Goal: Information Seeking & Learning: Learn about a topic

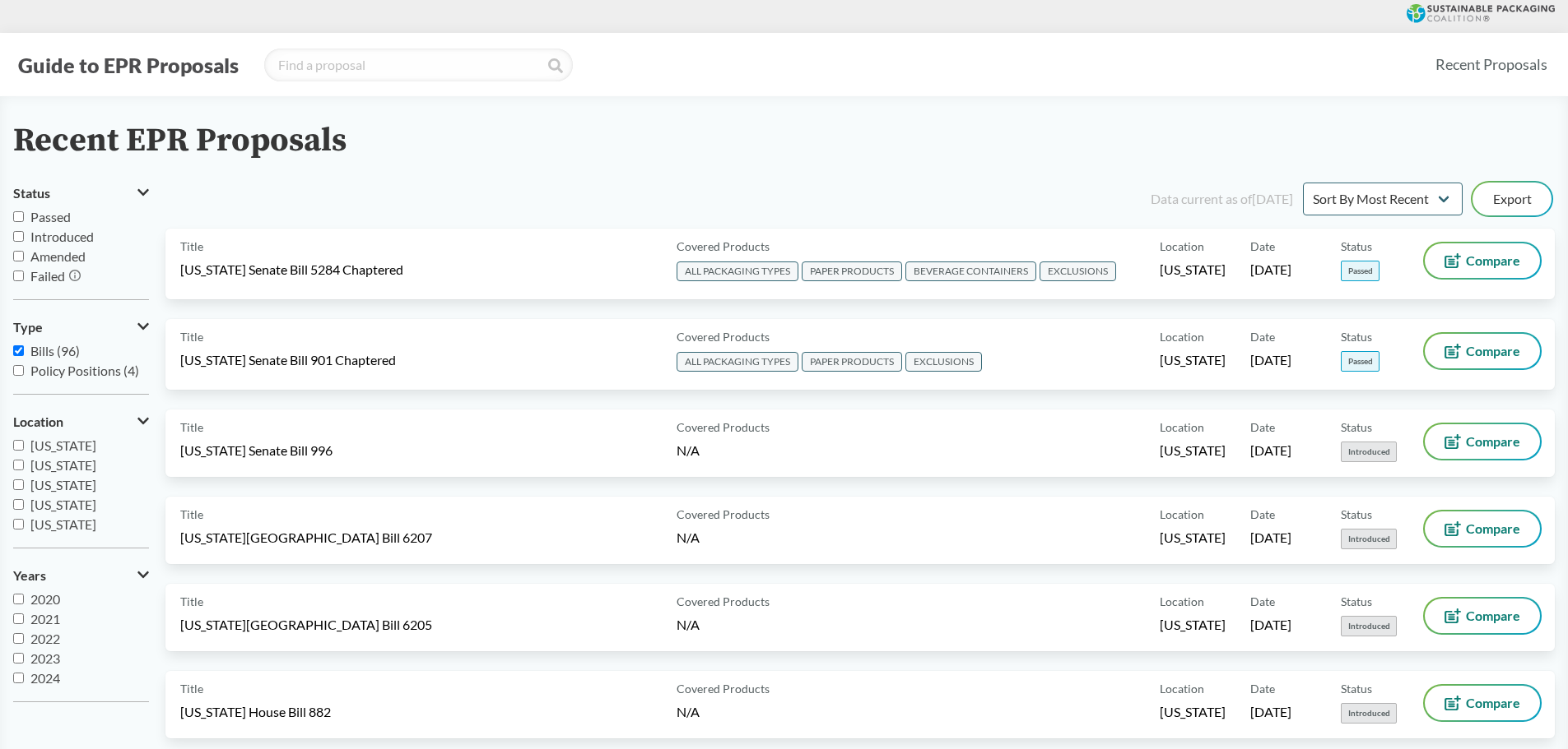
click at [125, 71] on button "Guide to EPR Proposals" at bounding box center [128, 65] width 230 height 26
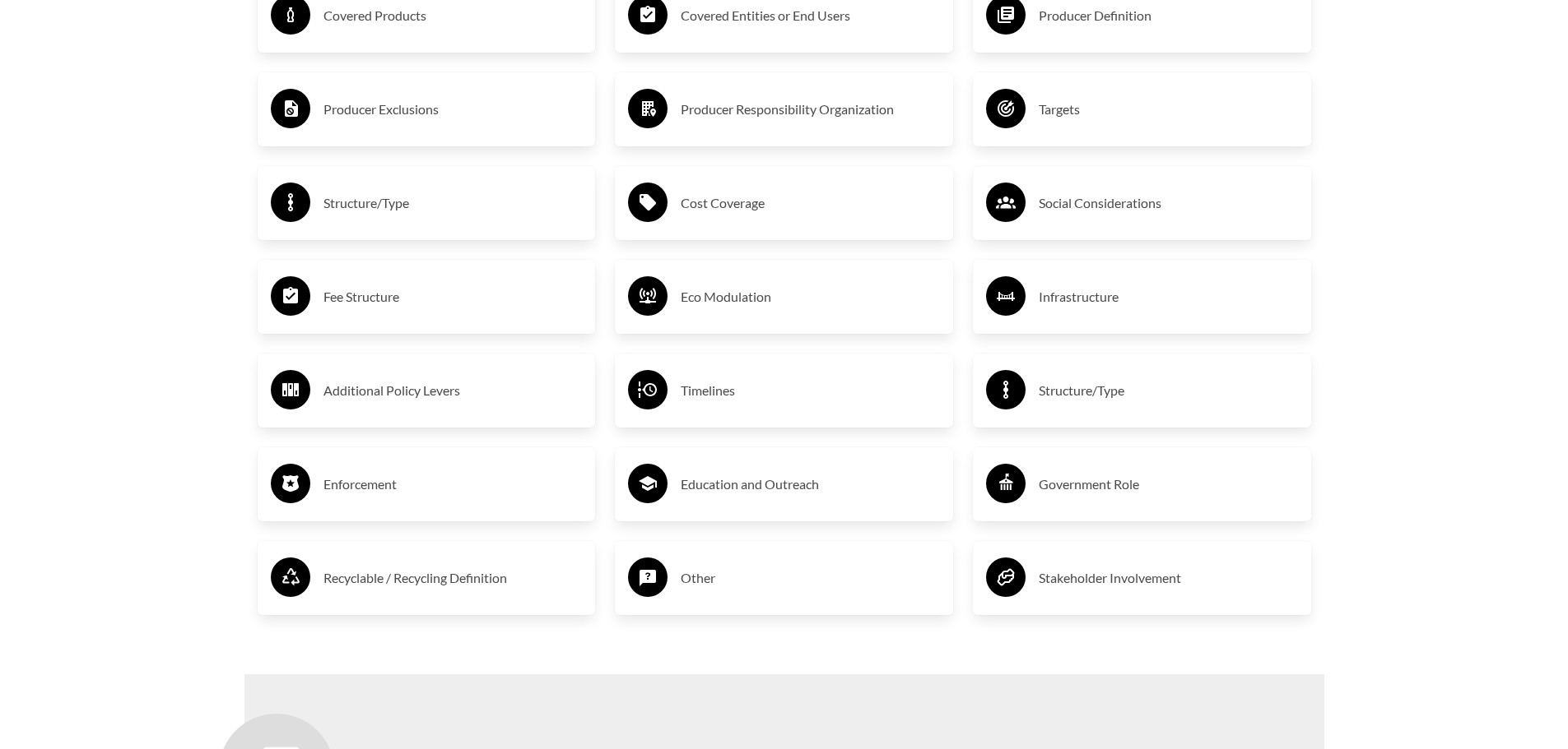
scroll to position [2961, 0]
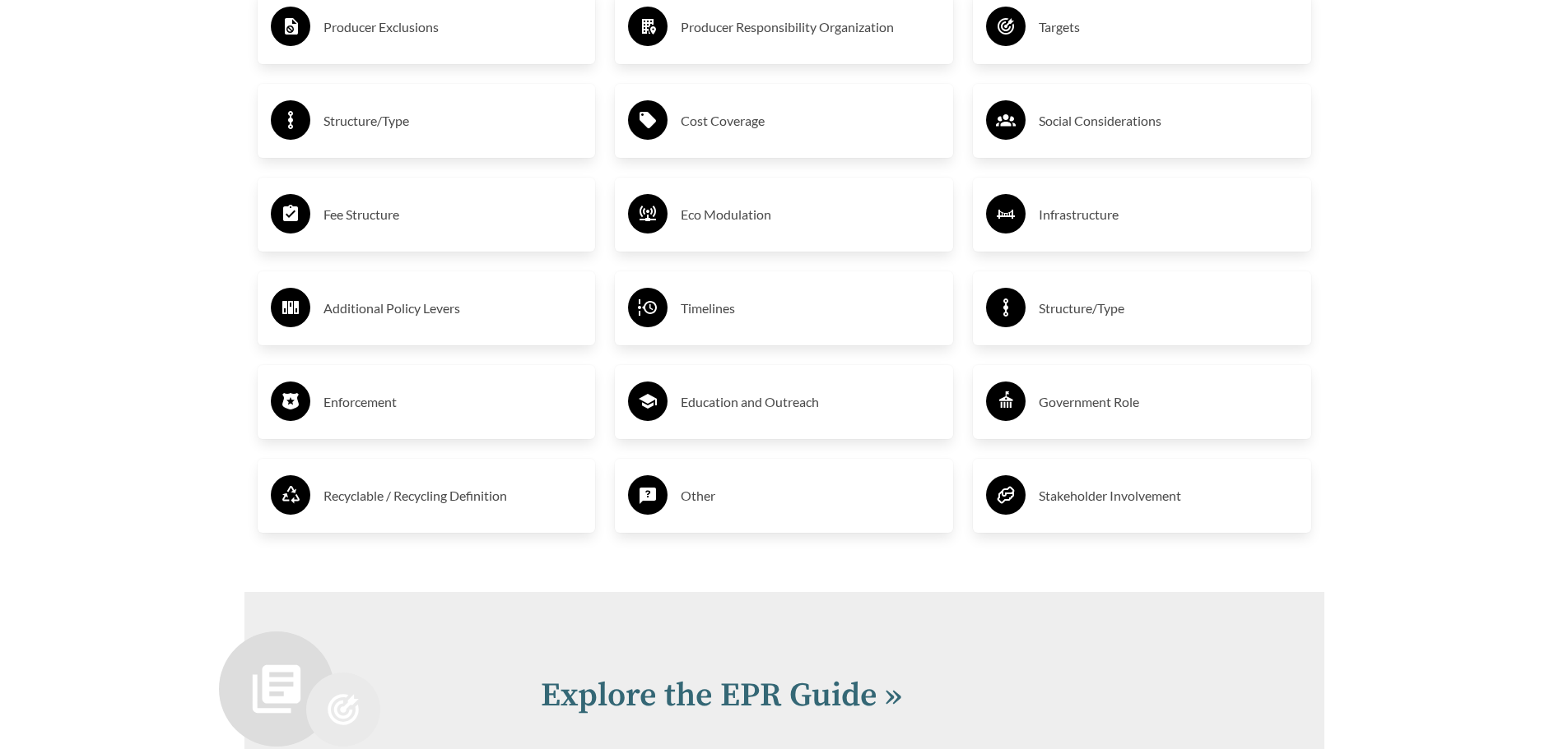
scroll to position [2797, 0]
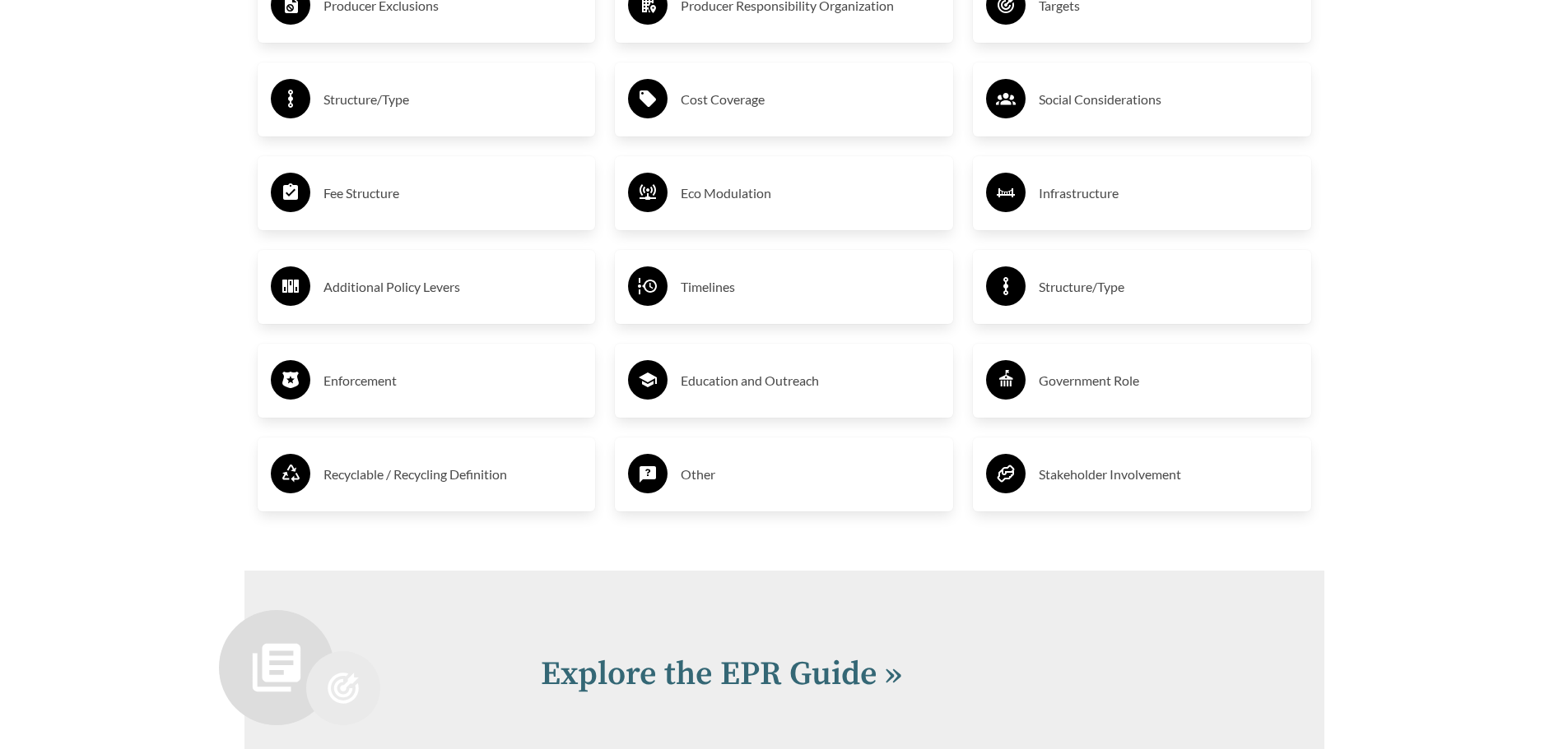
click at [387, 19] on h3 "Producer Exclusions" at bounding box center [453, 5] width 259 height 26
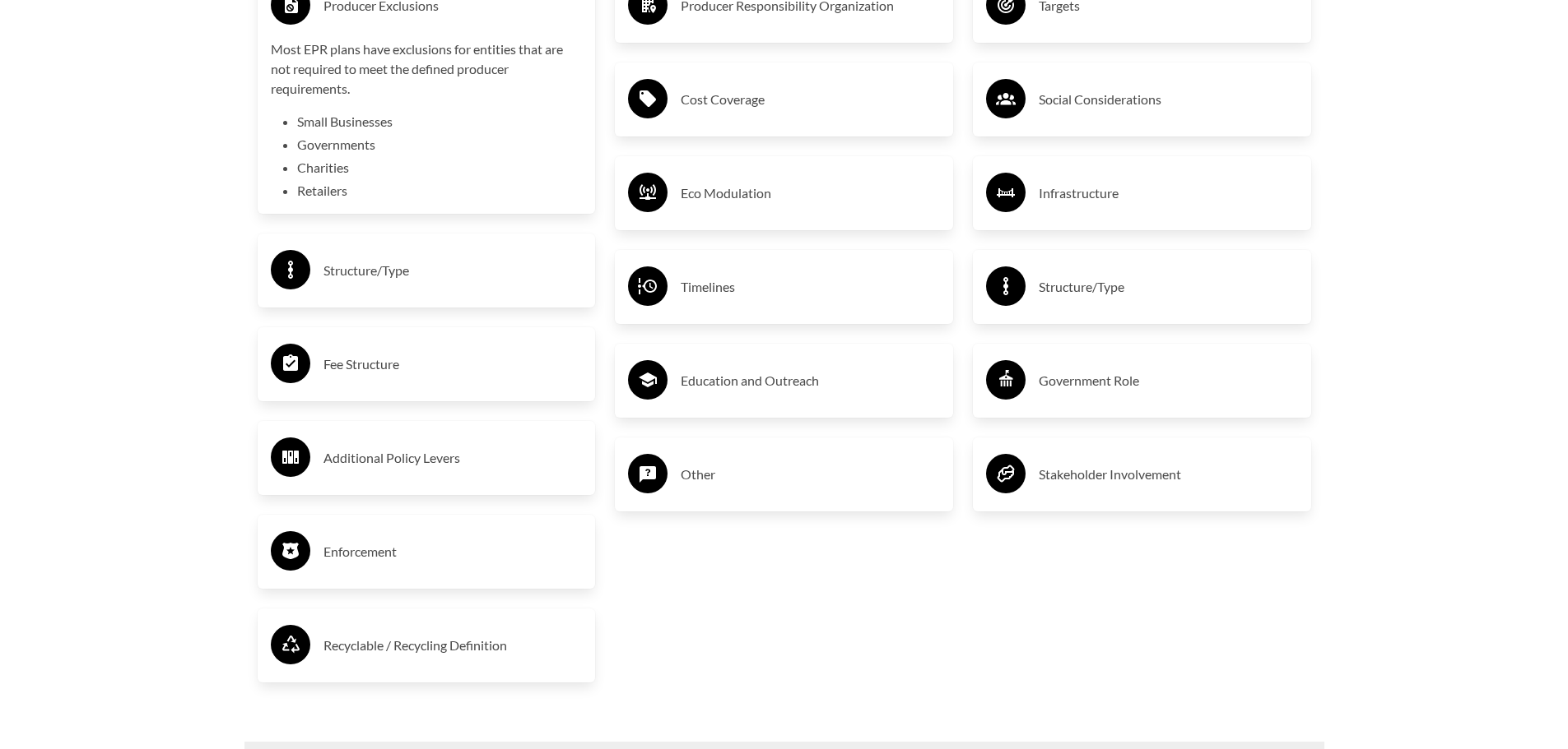
click at [474, 19] on h3 "Producer Exclusions" at bounding box center [453, 5] width 259 height 26
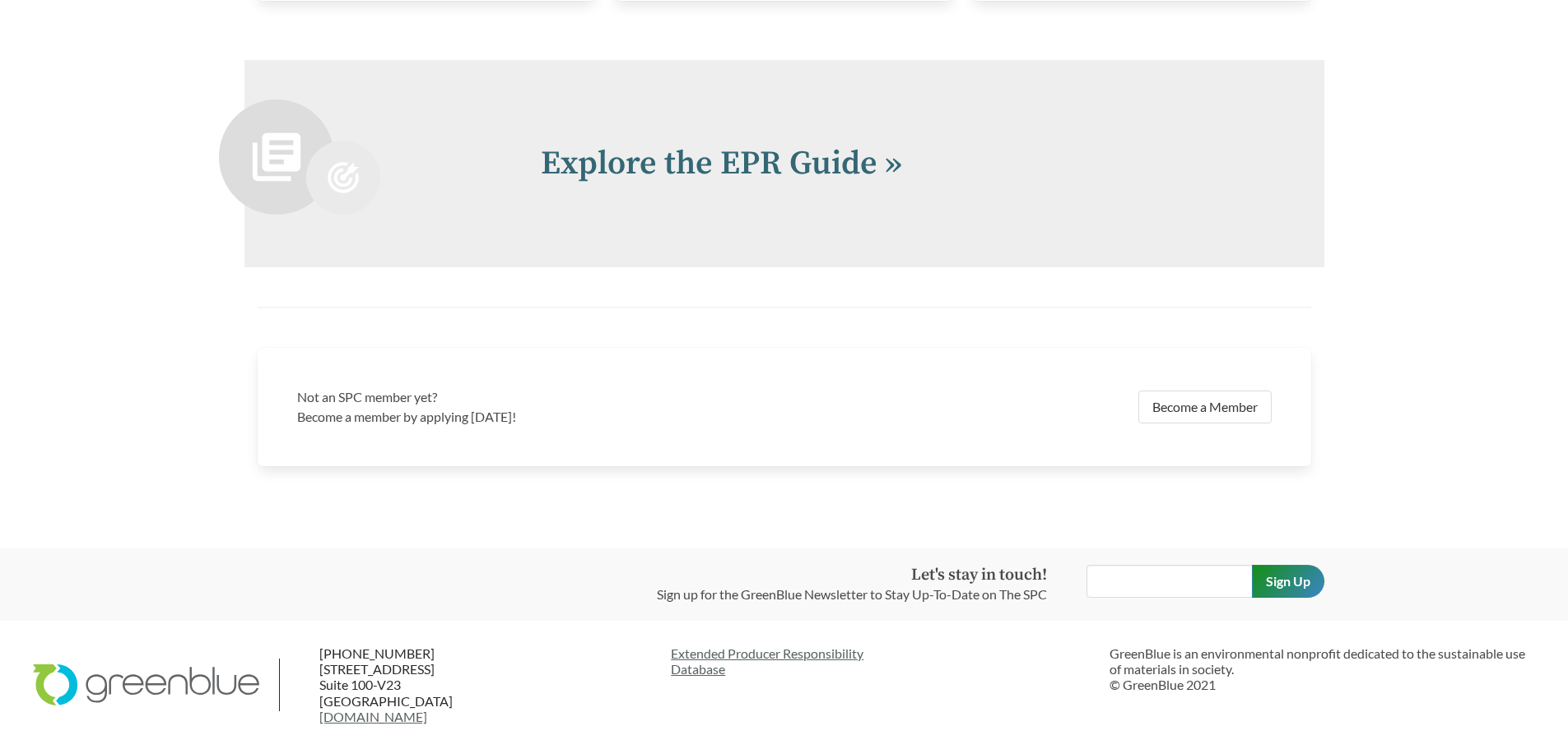
scroll to position [3630, 0]
click at [1100, 578] on input "text" at bounding box center [1169, 581] width 166 height 33
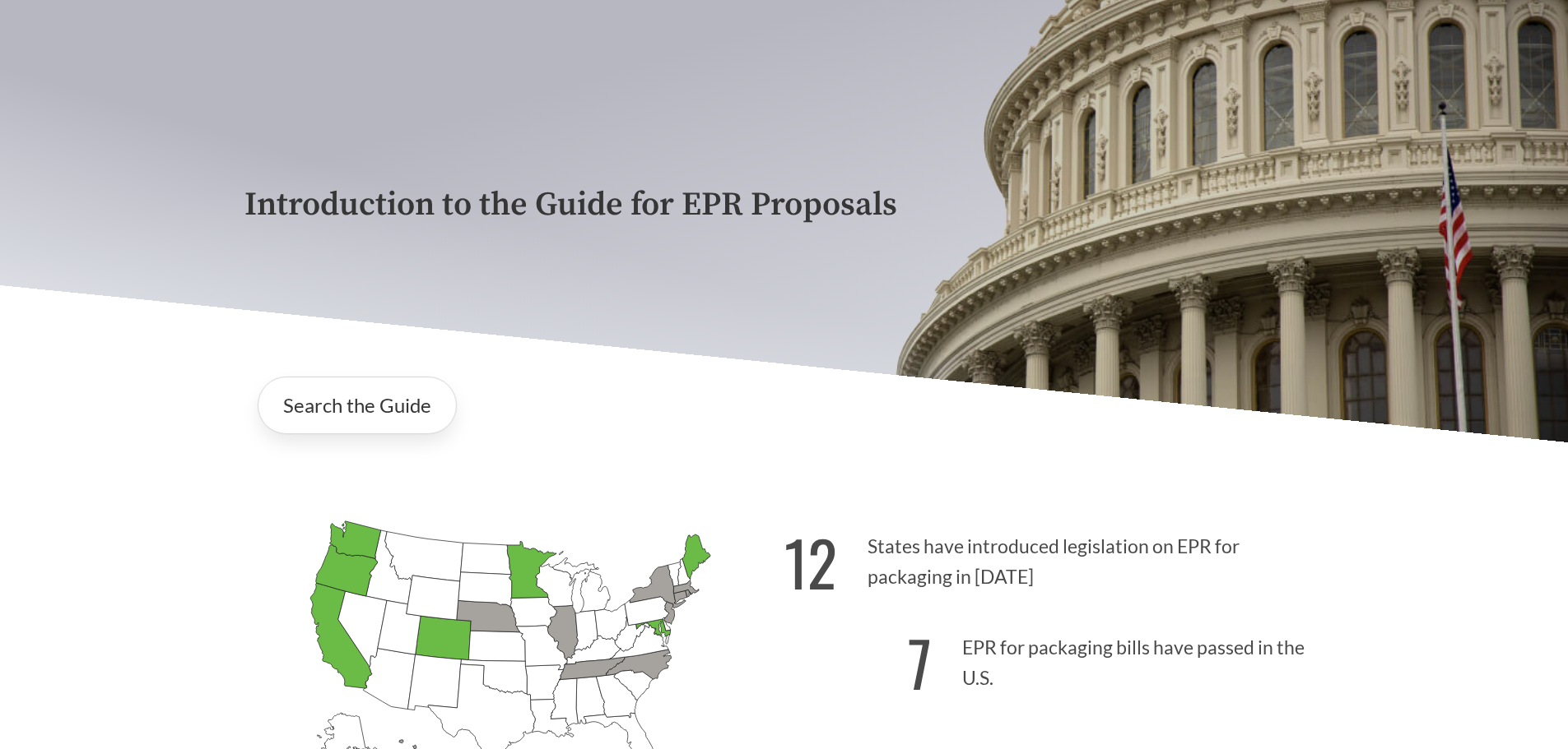
scroll to position [247, 0]
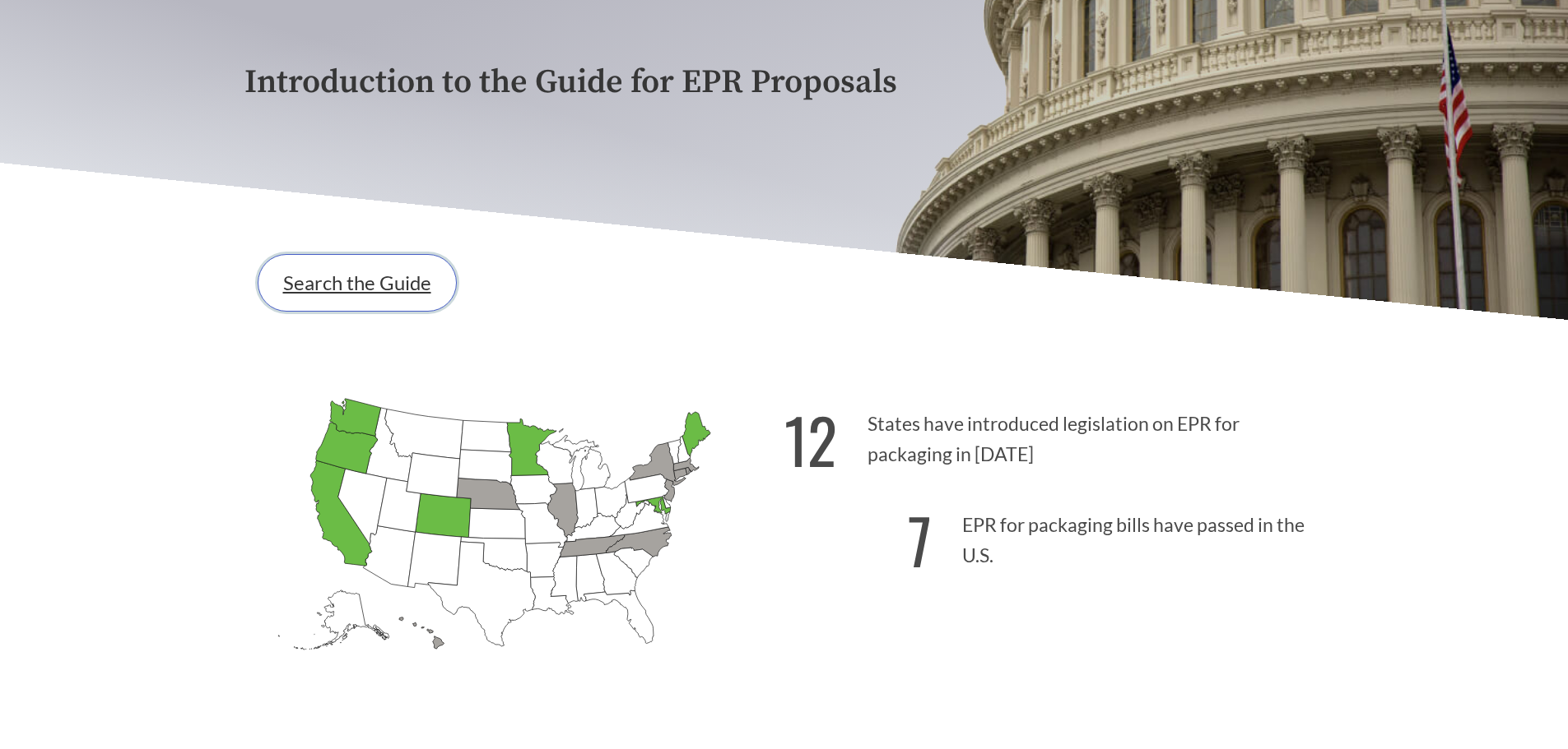
click at [356, 287] on link "Search the Guide" at bounding box center [358, 283] width 199 height 57
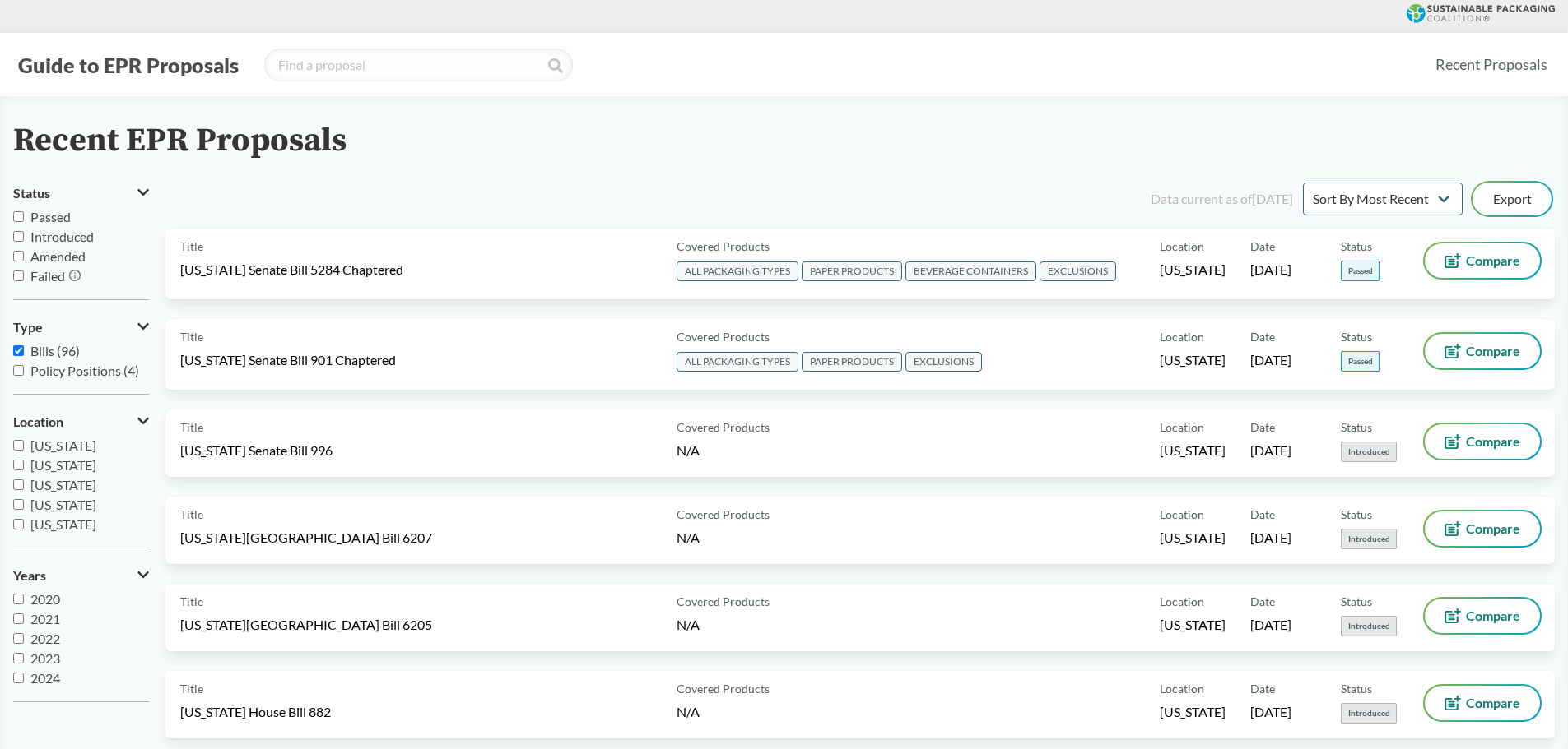
click at [19, 212] on input "Passed" at bounding box center [19, 216] width 11 height 11
checkbox input "true"
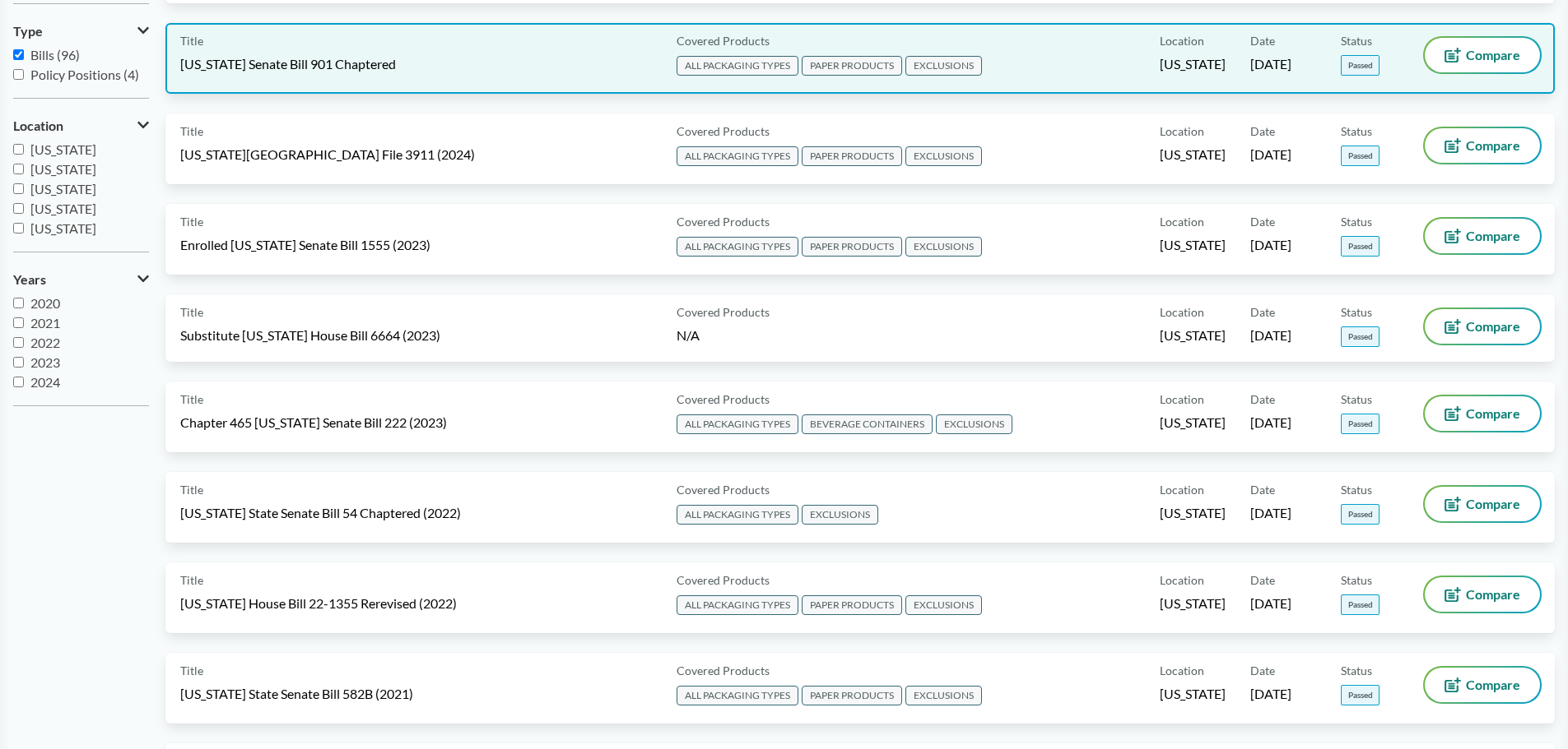
scroll to position [493, 0]
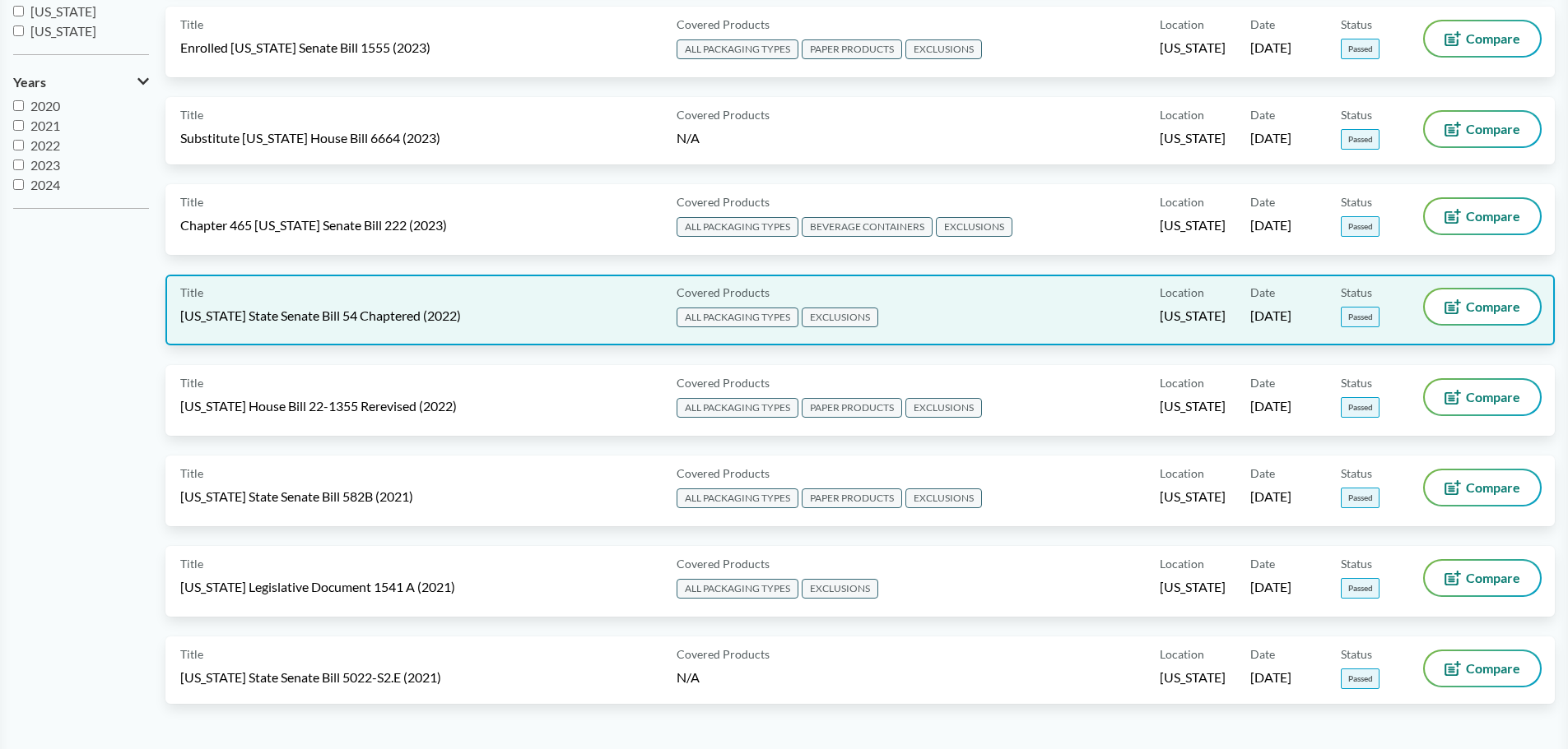
click at [305, 322] on span "[US_STATE] State Senate Bill 54 Chaptered (2022)" at bounding box center [321, 316] width 280 height 18
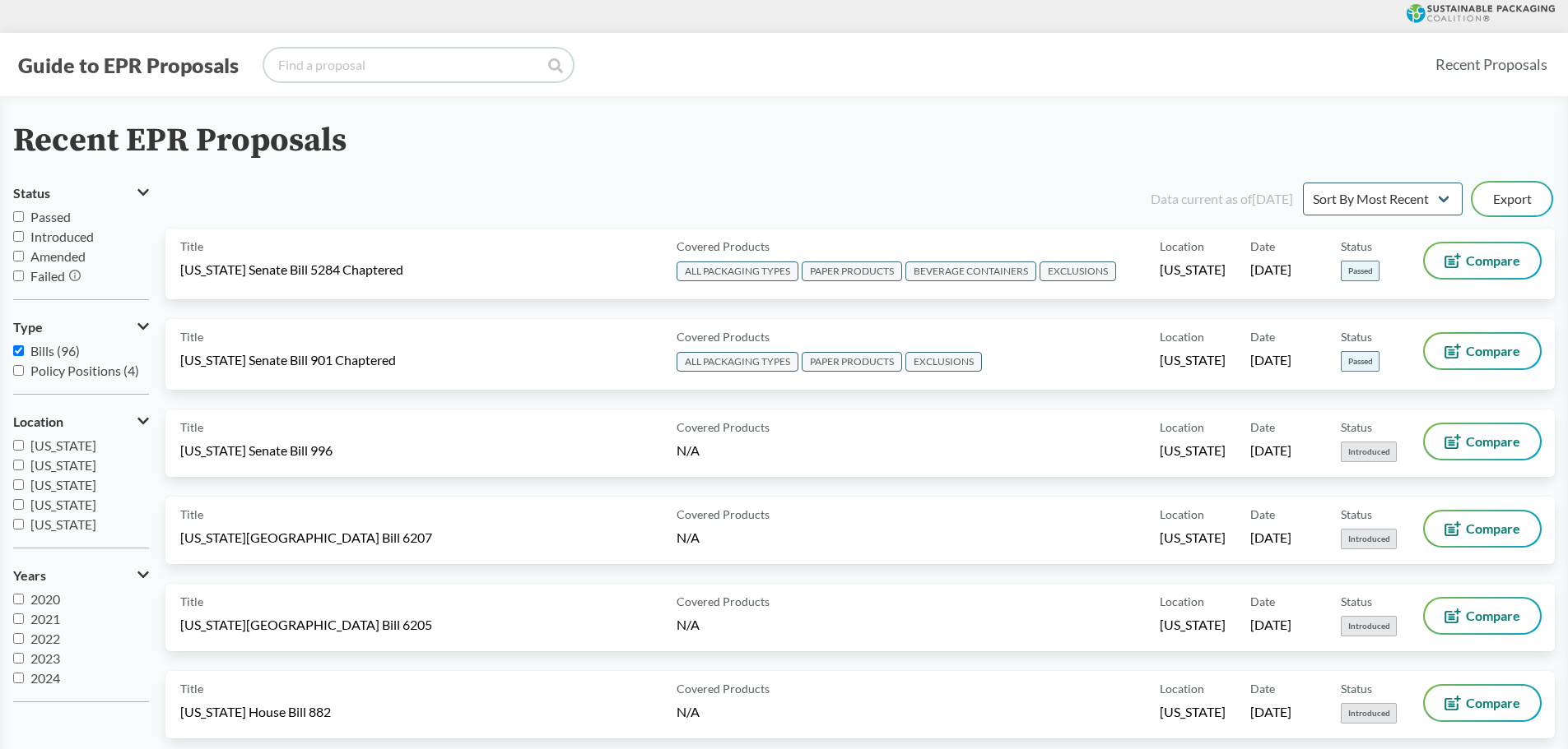
click at [361, 64] on input "search" at bounding box center [418, 65] width 308 height 33
type input "s"
type input "colorado"
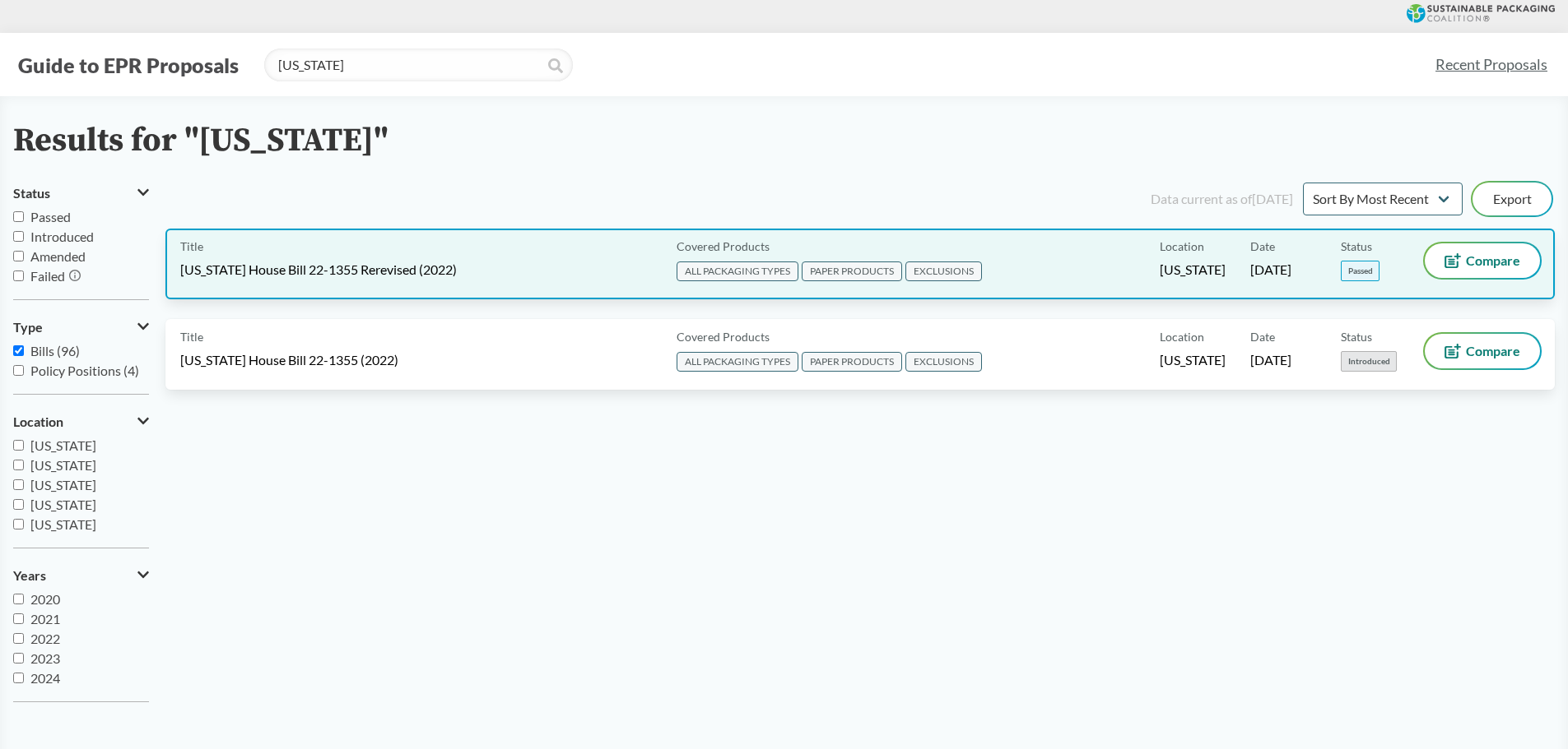
click at [318, 260] on span "[US_STATE] House Bill 22-1355 Rerevised (2022)" at bounding box center [319, 269] width 277 height 18
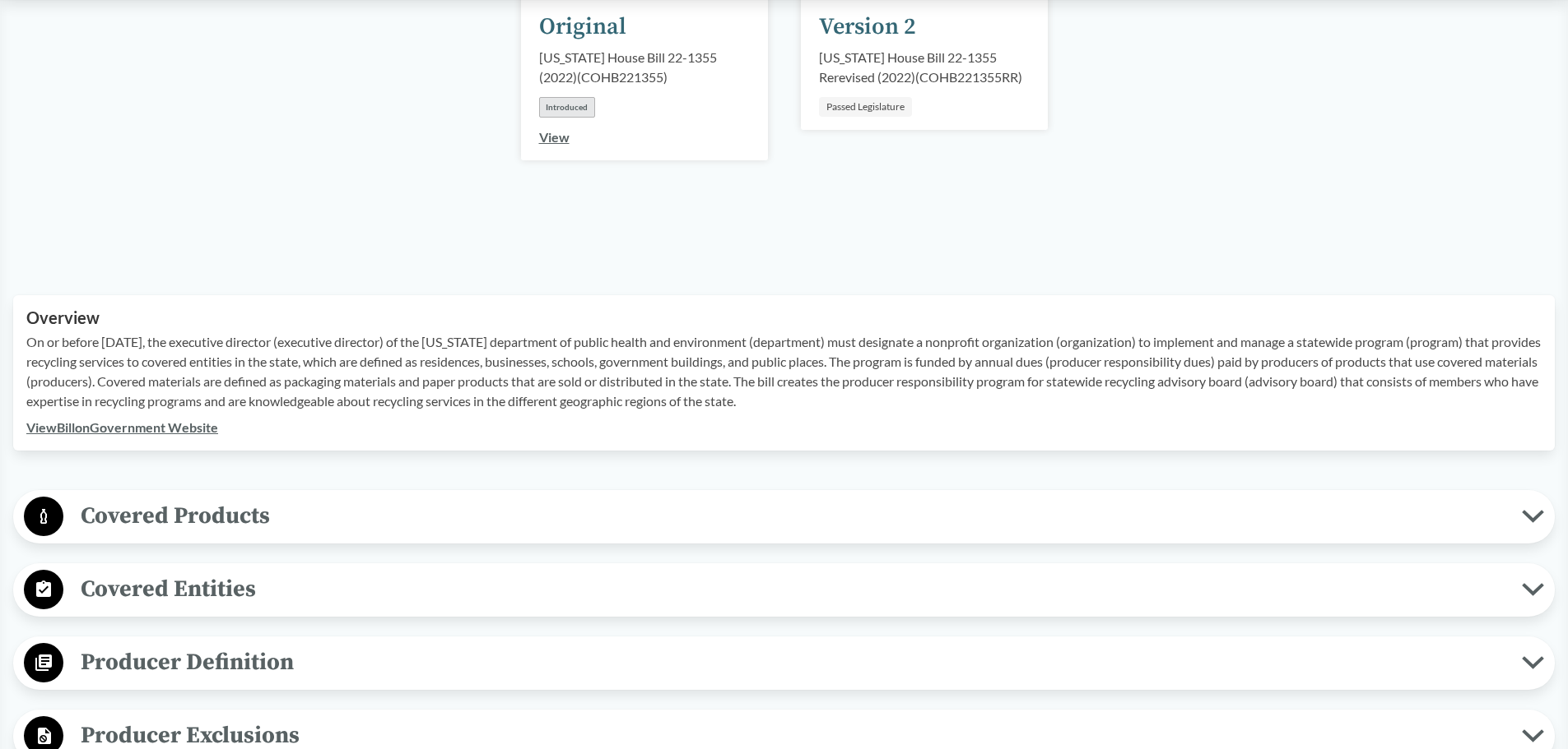
scroll to position [329, 0]
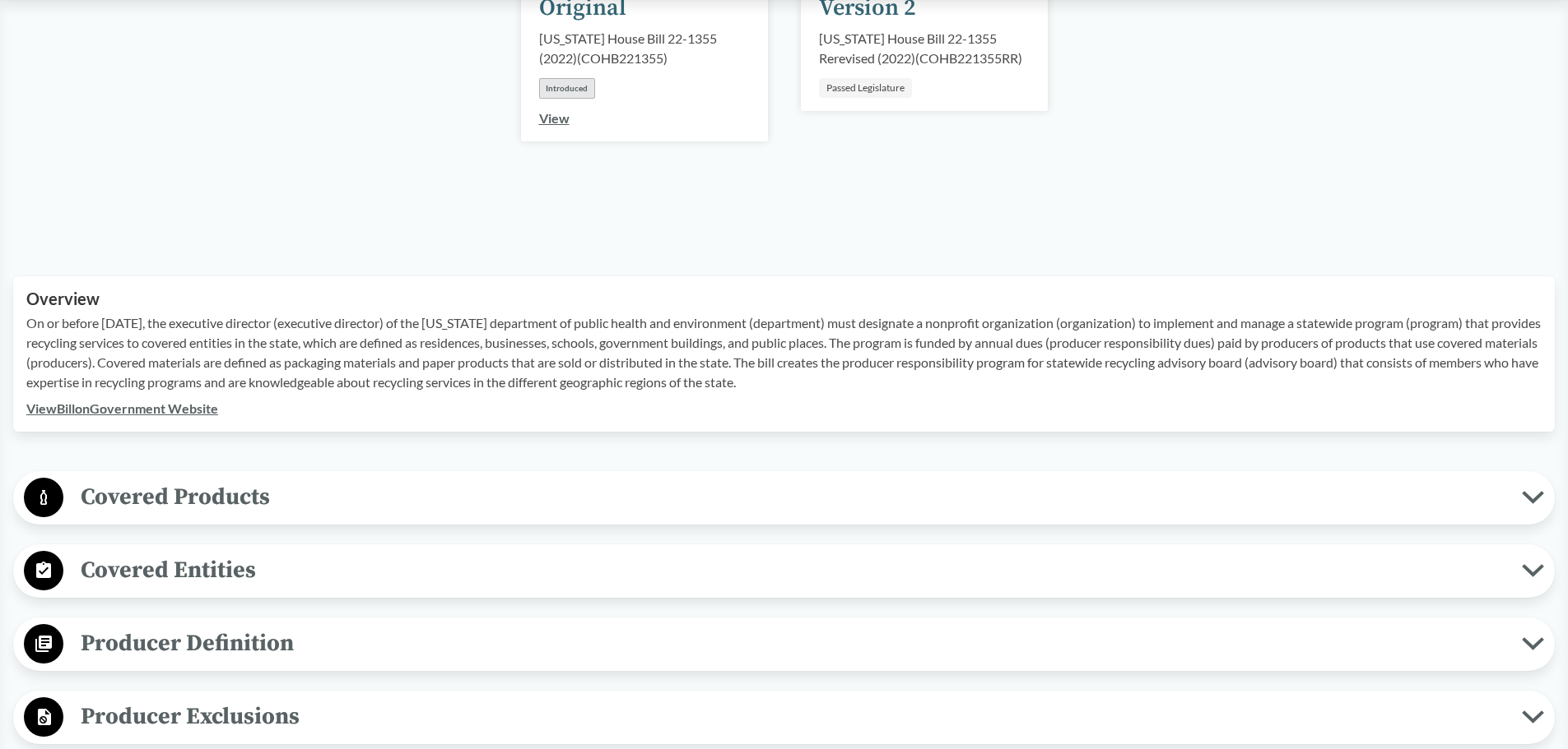
click at [111, 408] on link "View Bill on Government Website" at bounding box center [121, 408] width 191 height 15
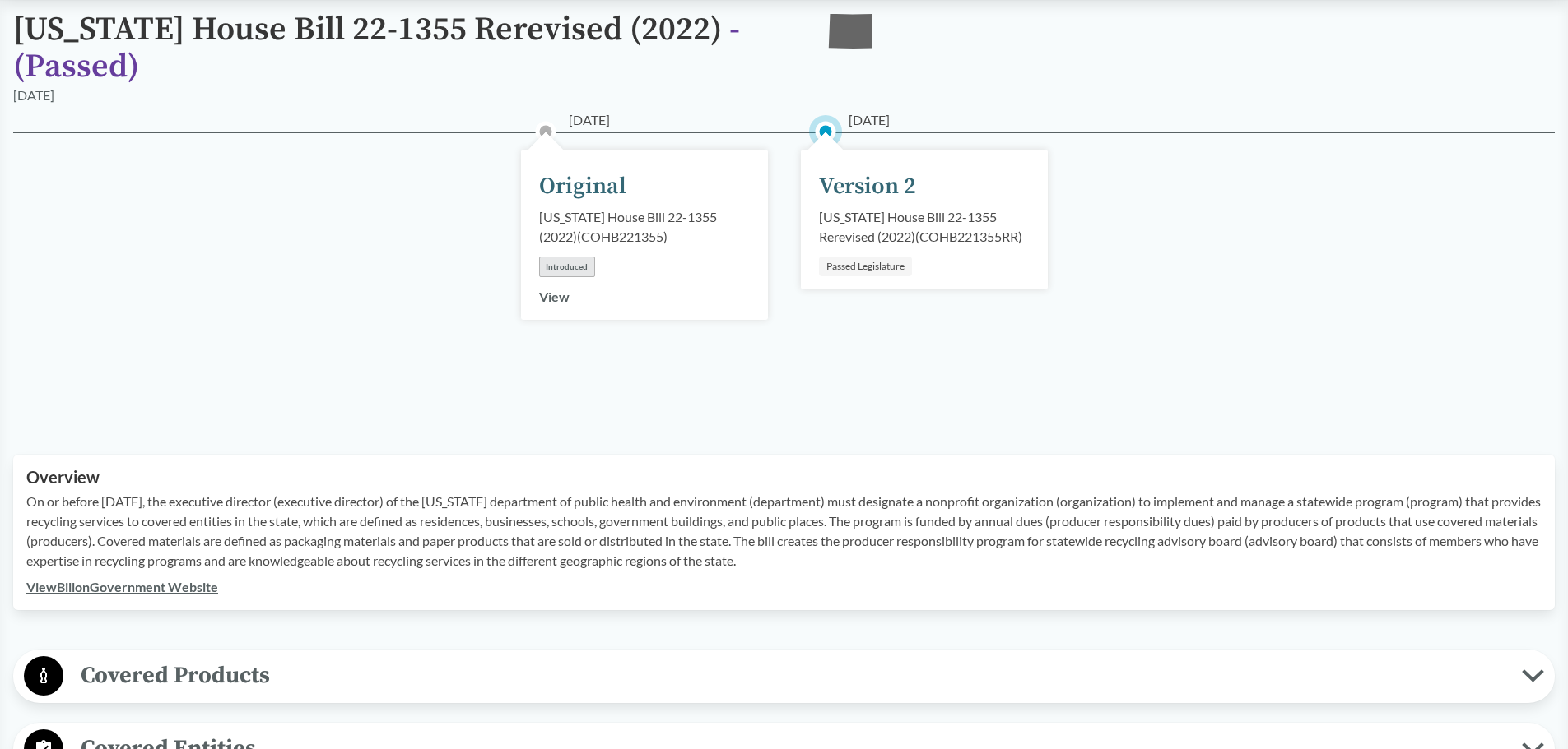
scroll to position [0, 0]
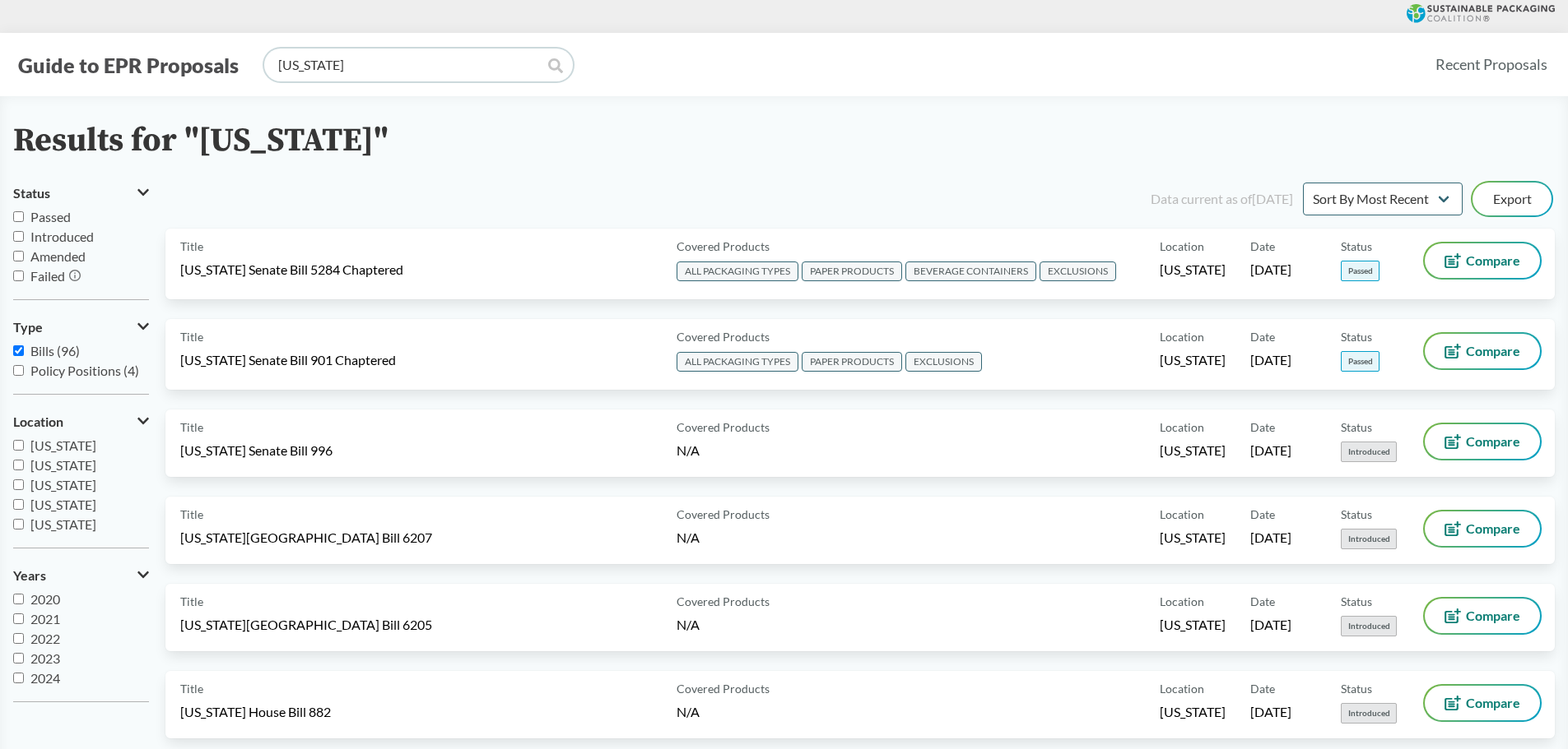
click at [338, 59] on input "colorado" at bounding box center [418, 65] width 308 height 33
type input "oregon"
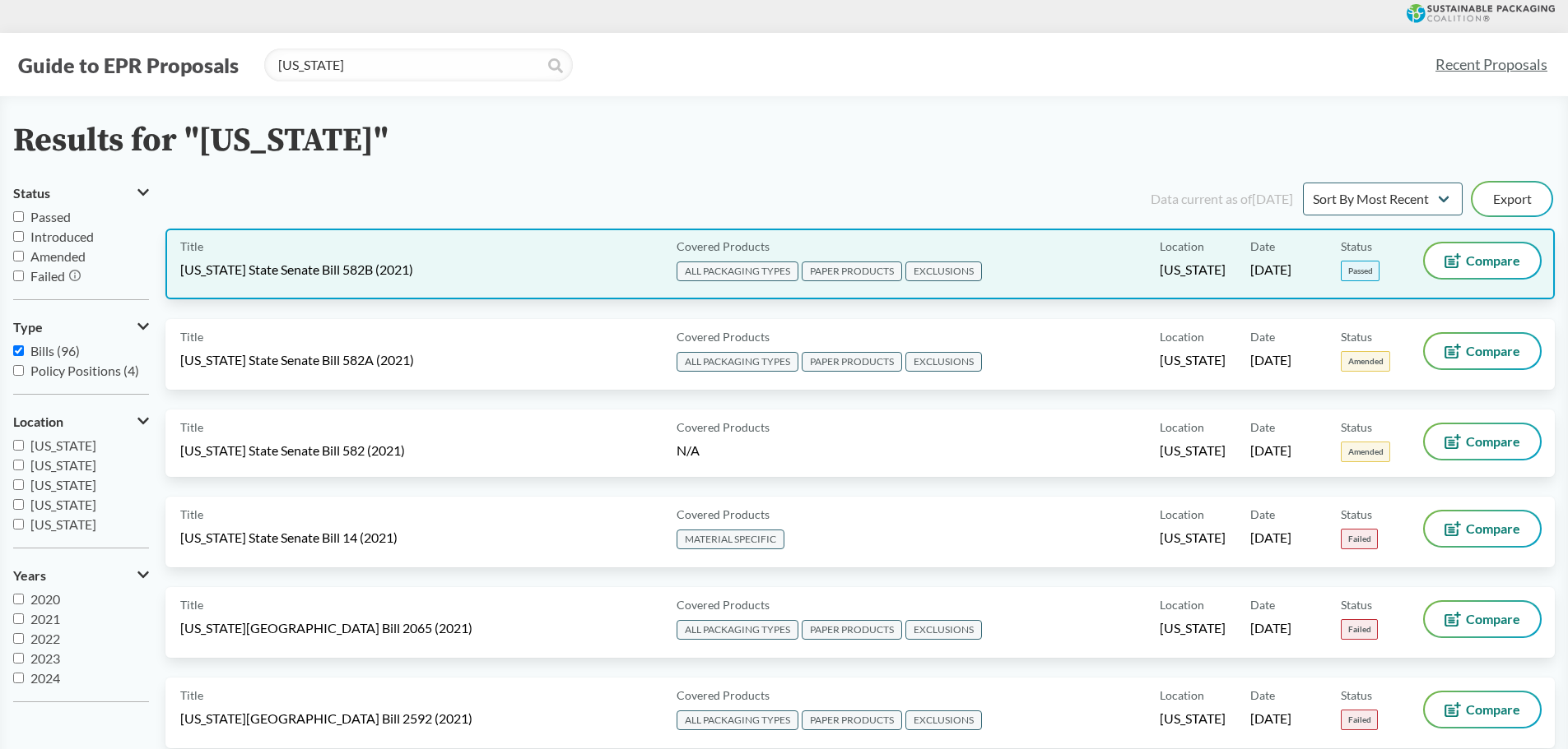
click at [454, 244] on div "Title Oregon State Senate Bill 582B (2021)" at bounding box center [425, 264] width 490 height 41
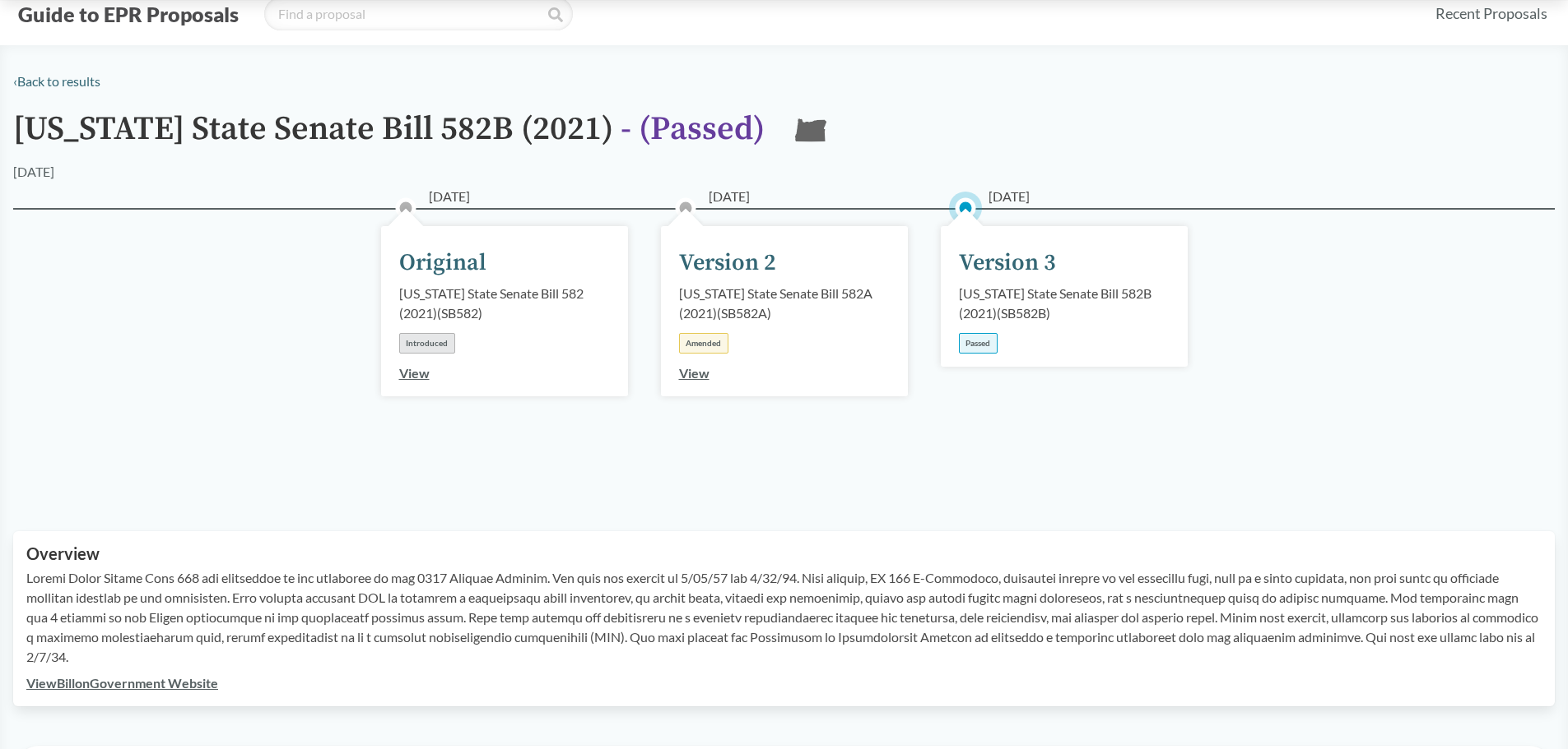
scroll to position [247, 0]
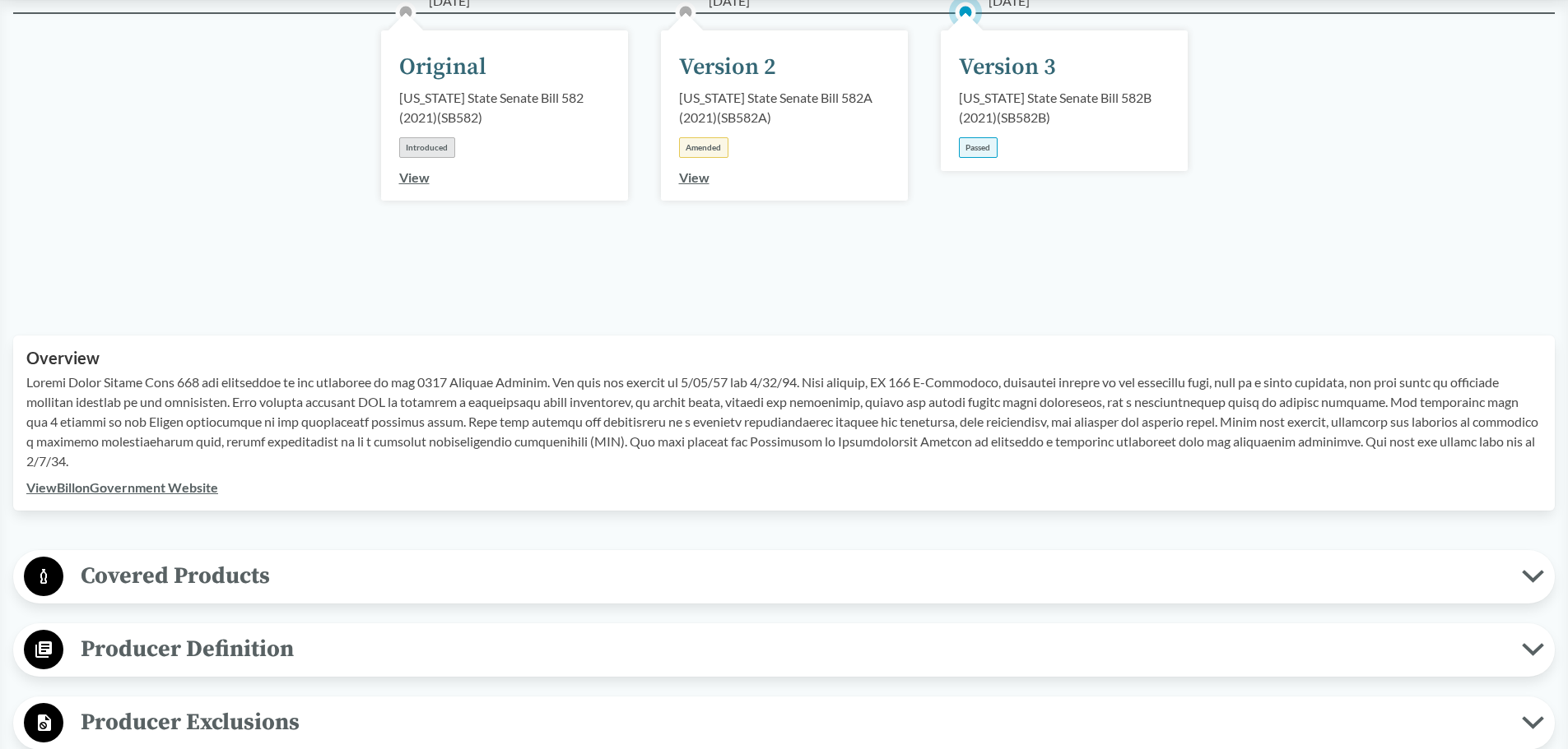
click at [164, 482] on link "View Bill on Government Website" at bounding box center [121, 487] width 191 height 15
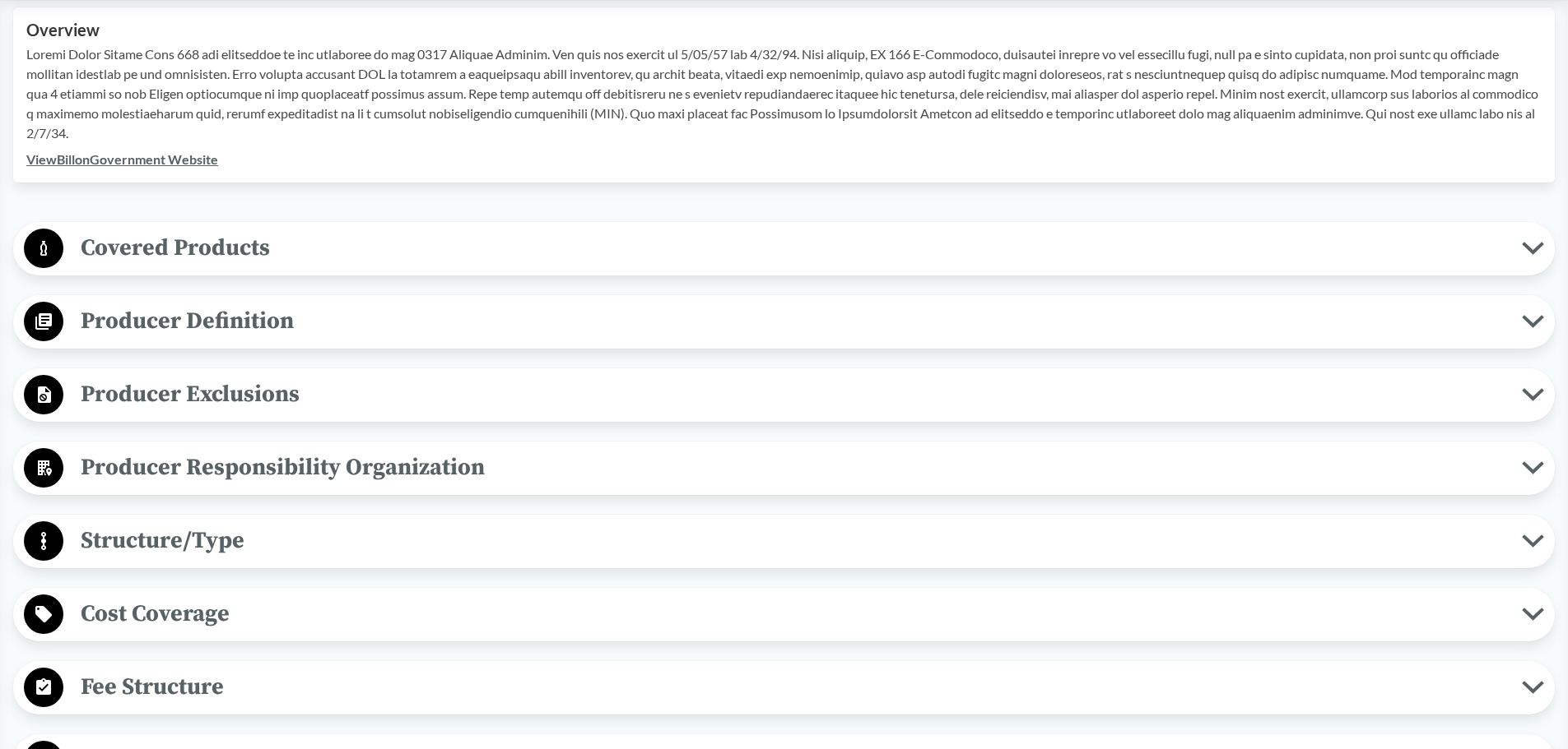
scroll to position [658, 0]
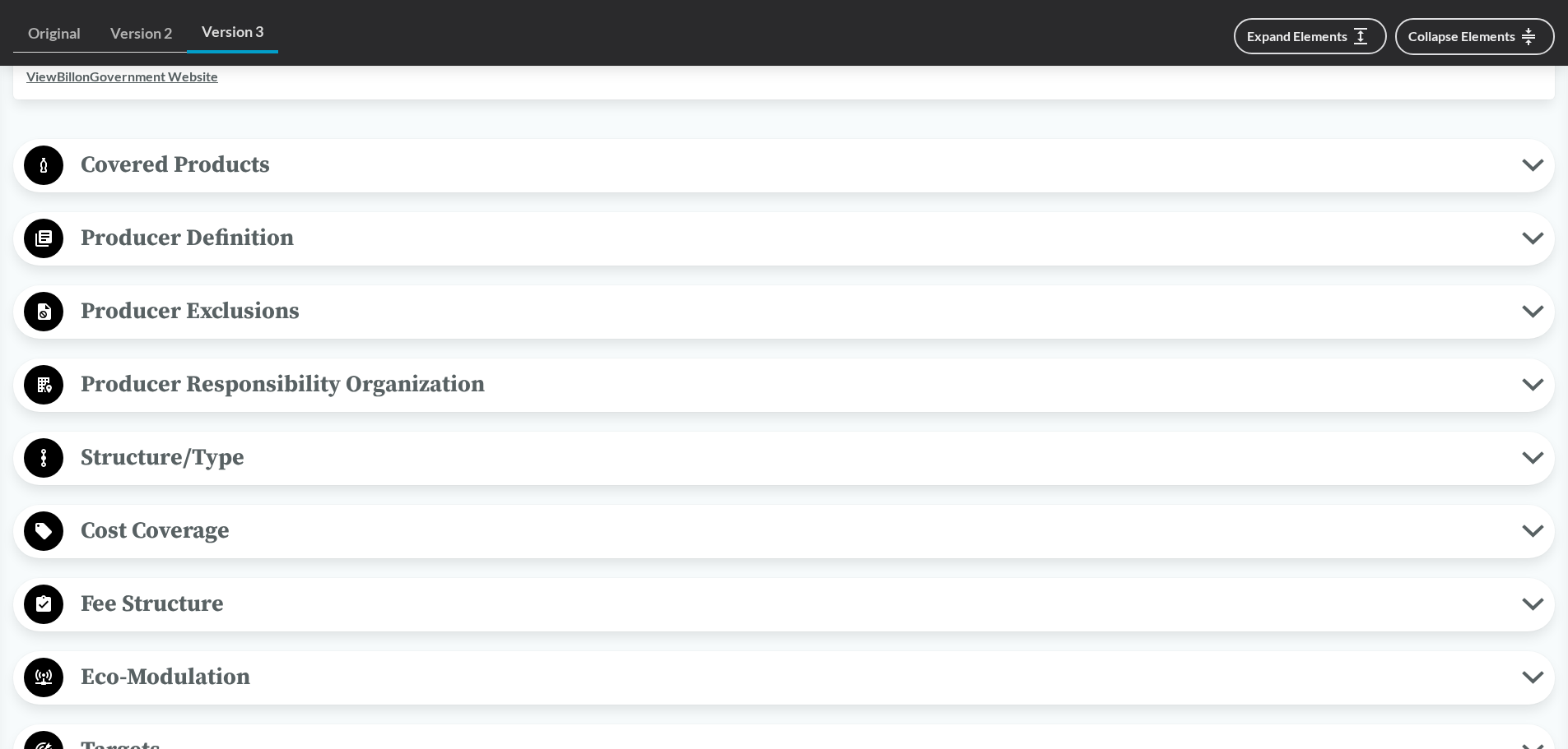
click at [180, 478] on button "Structure/Type" at bounding box center [784, 458] width 1529 height 42
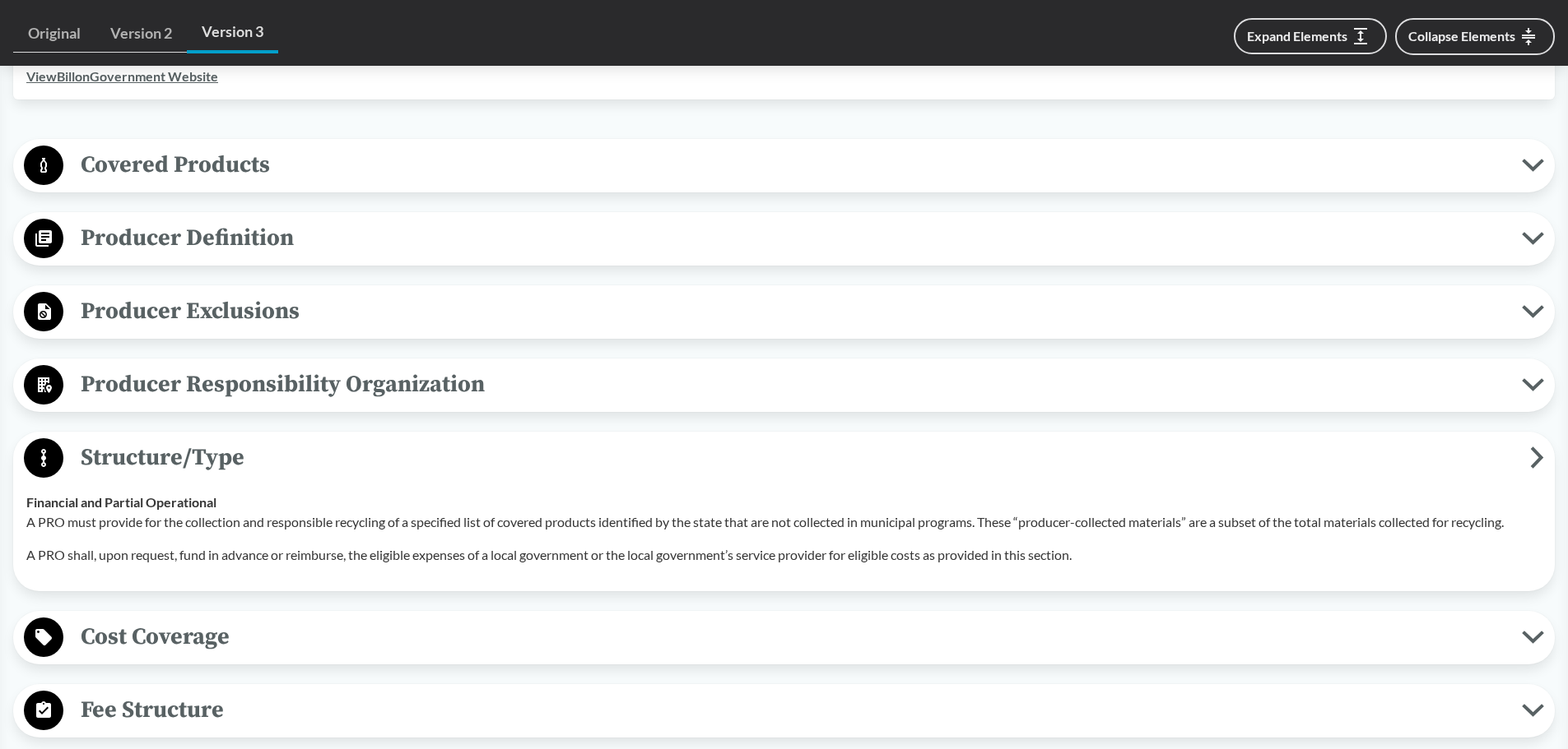
click at [381, 445] on span "Structure/Type" at bounding box center [797, 457] width 1466 height 37
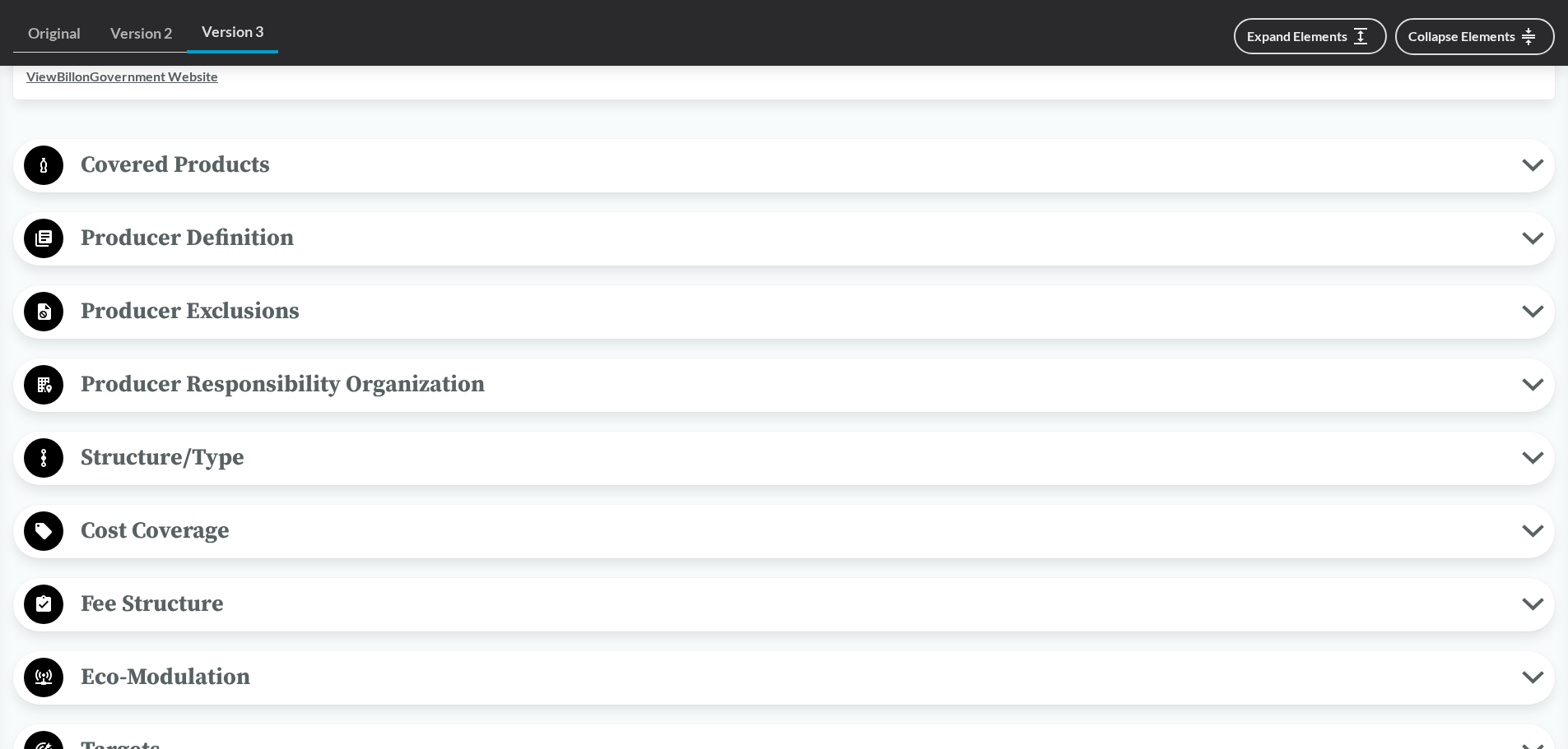
click at [186, 541] on span "Cost Coverage" at bounding box center [793, 531] width 1458 height 37
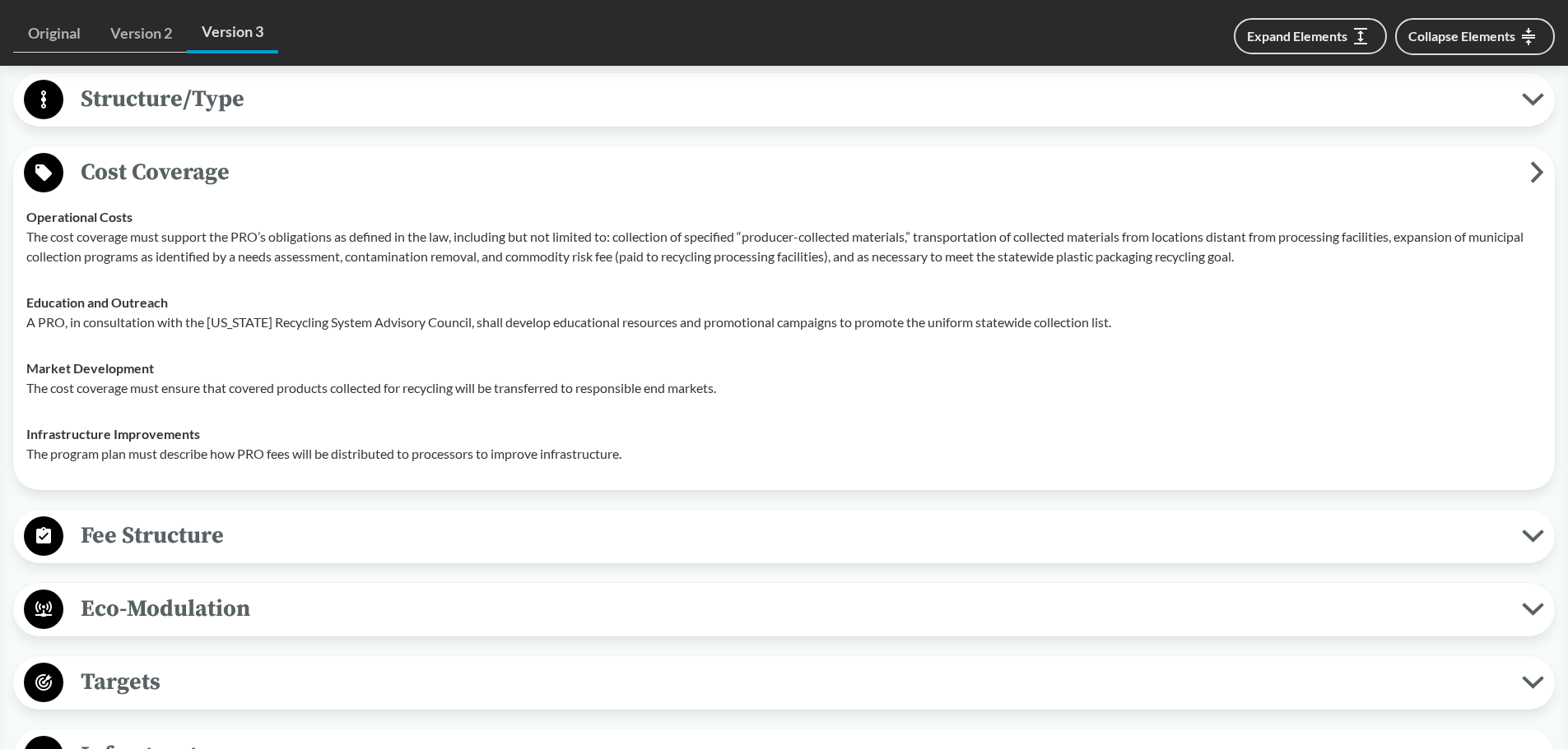
scroll to position [1151, 0]
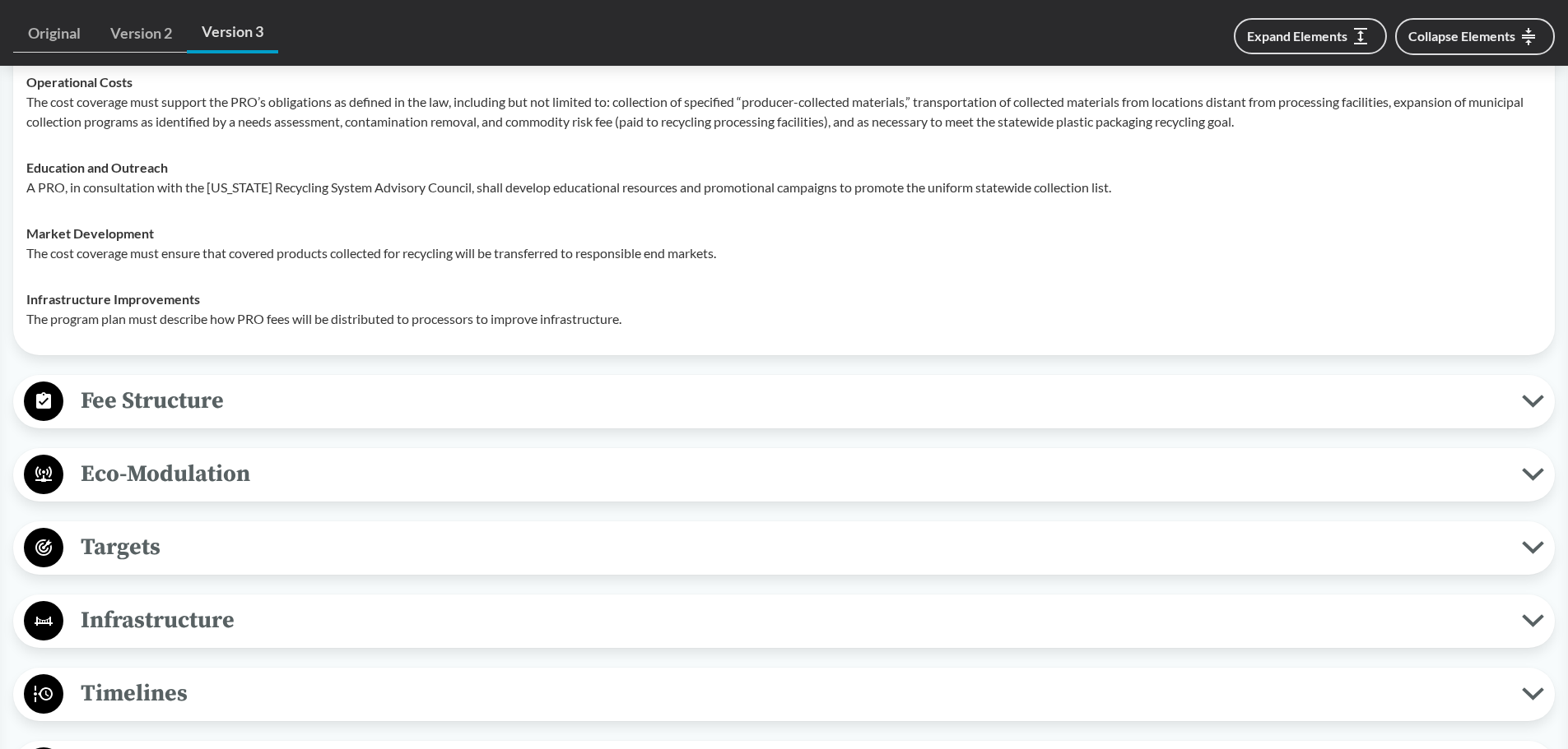
click at [223, 421] on button "Fee Structure" at bounding box center [784, 401] width 1529 height 42
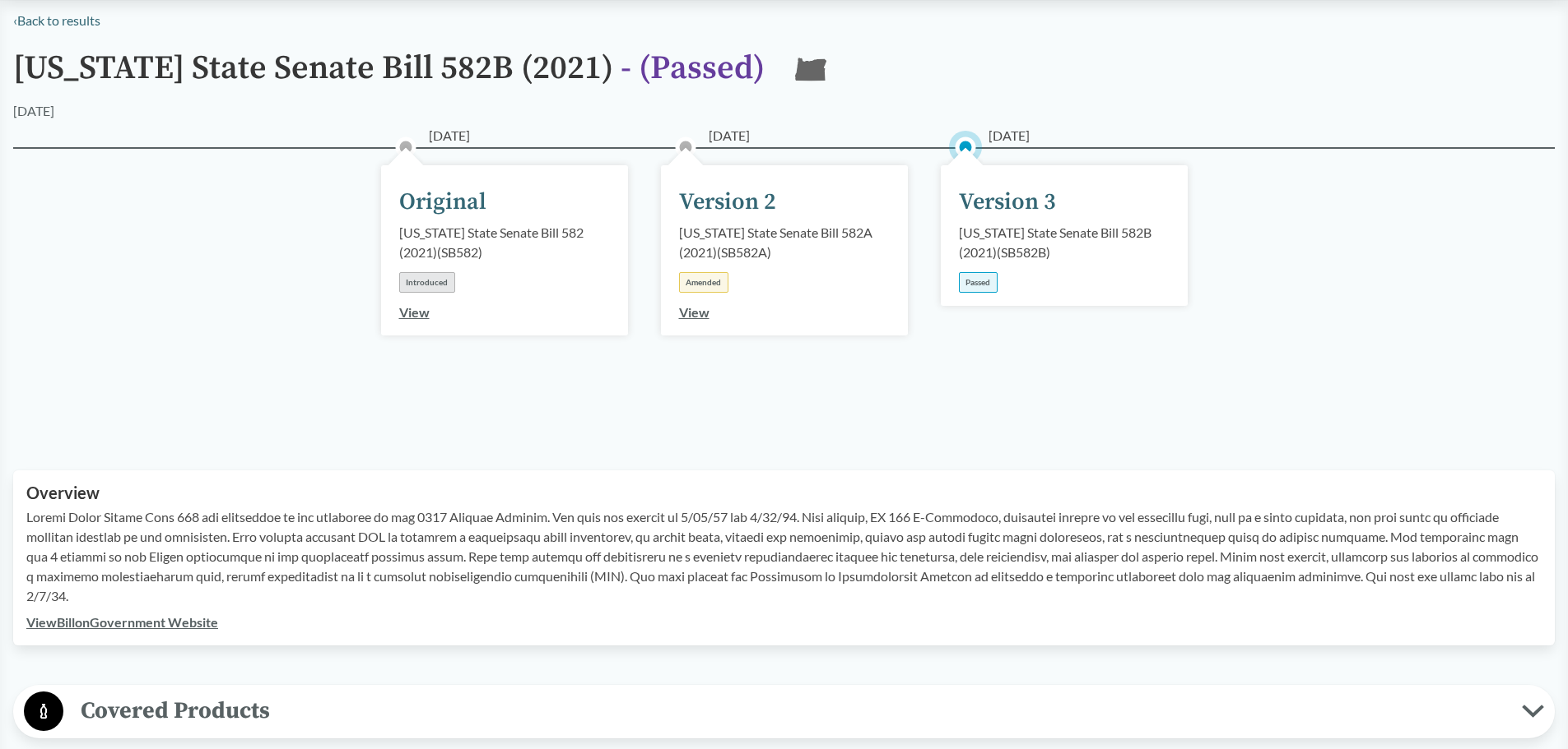
scroll to position [0, 0]
